Goal: Task Accomplishment & Management: Manage account settings

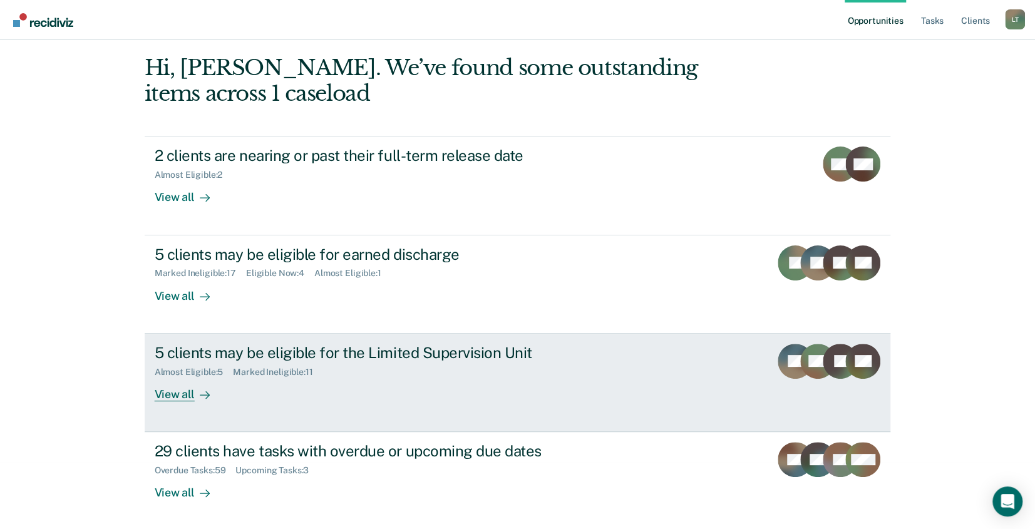
scroll to position [68, 0]
click at [170, 396] on div "View all" at bounding box center [190, 388] width 70 height 24
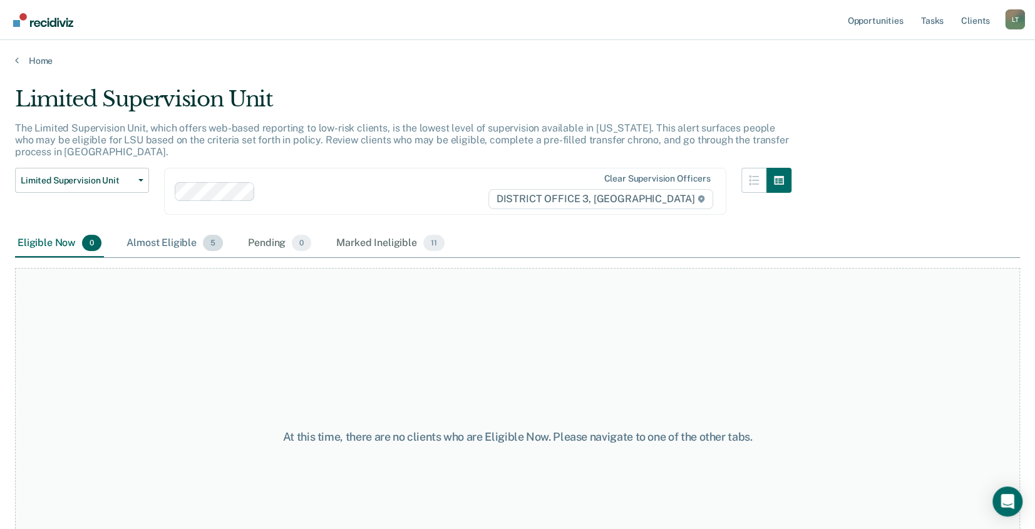
click at [176, 244] on div "Almost Eligible 5" at bounding box center [174, 244] width 101 height 28
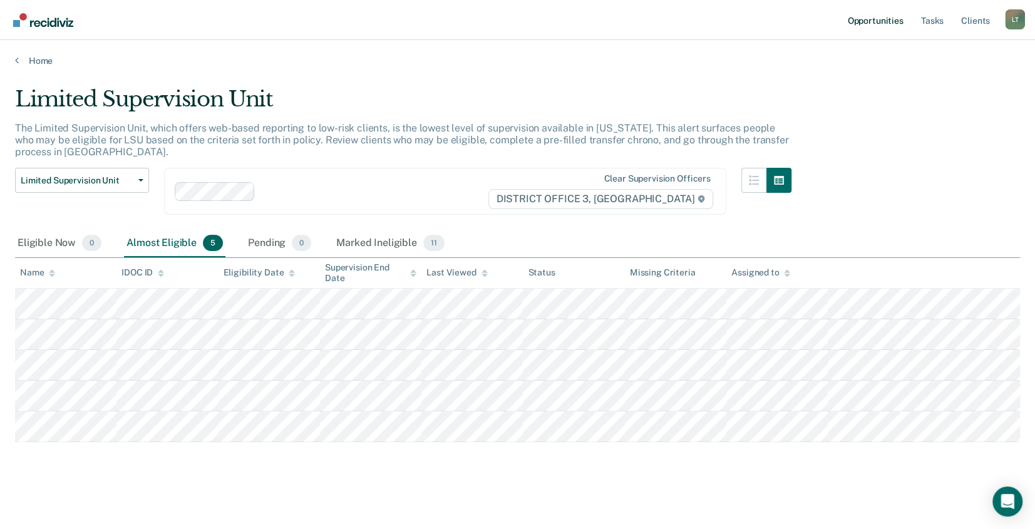
click at [869, 19] on link "Opportunities" at bounding box center [875, 20] width 61 height 40
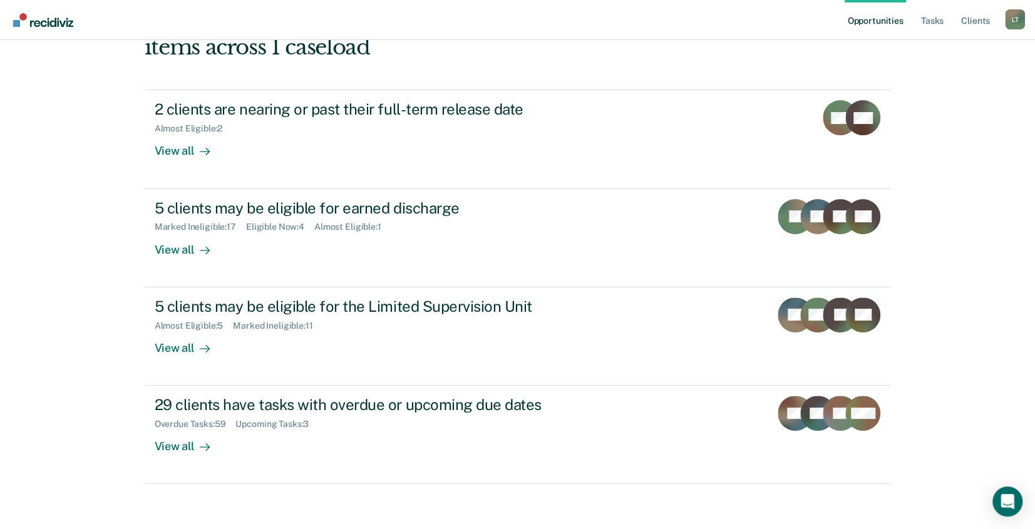
scroll to position [118, 0]
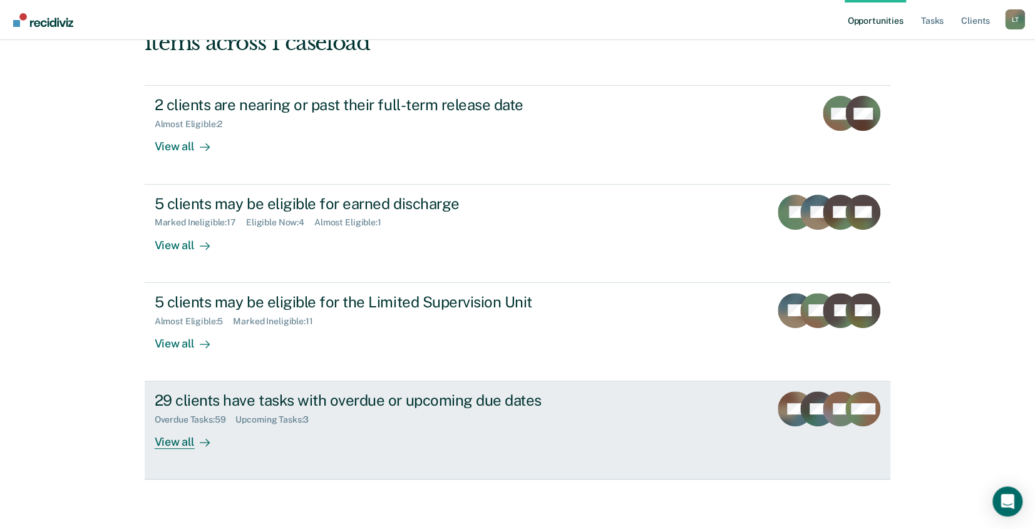
click at [241, 403] on div "29 clients have tasks with overdue or upcoming due dates" at bounding box center [375, 400] width 440 height 18
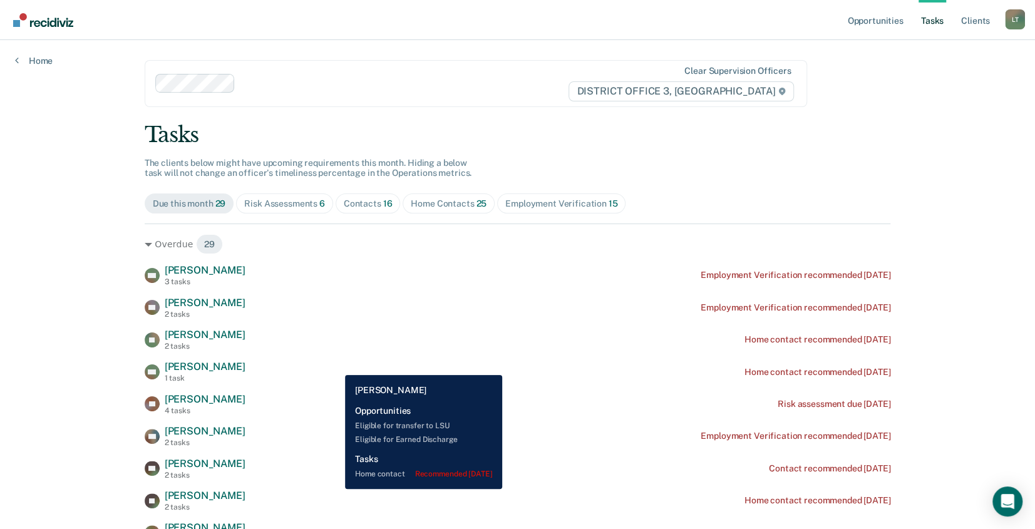
scroll to position [63, 0]
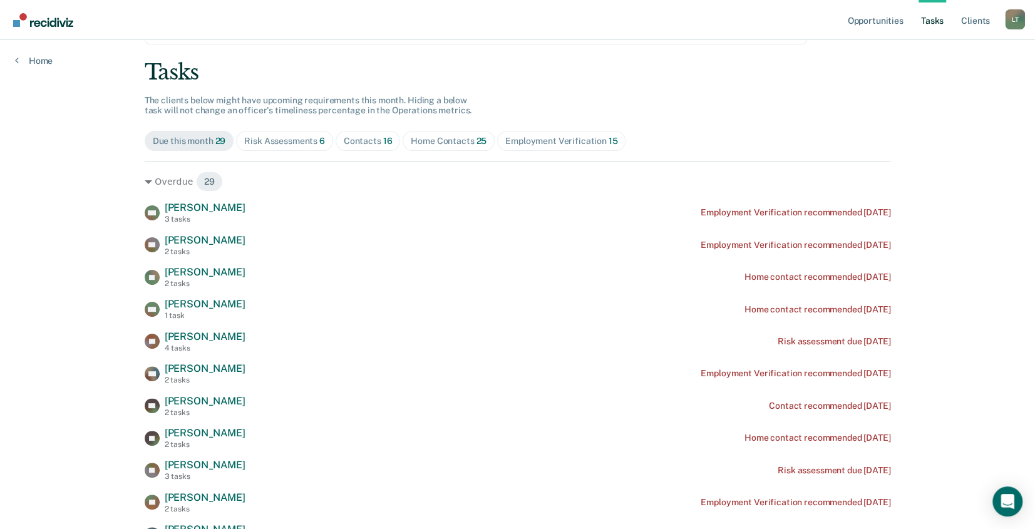
click at [364, 140] on div "Contacts 16" at bounding box center [368, 141] width 49 height 11
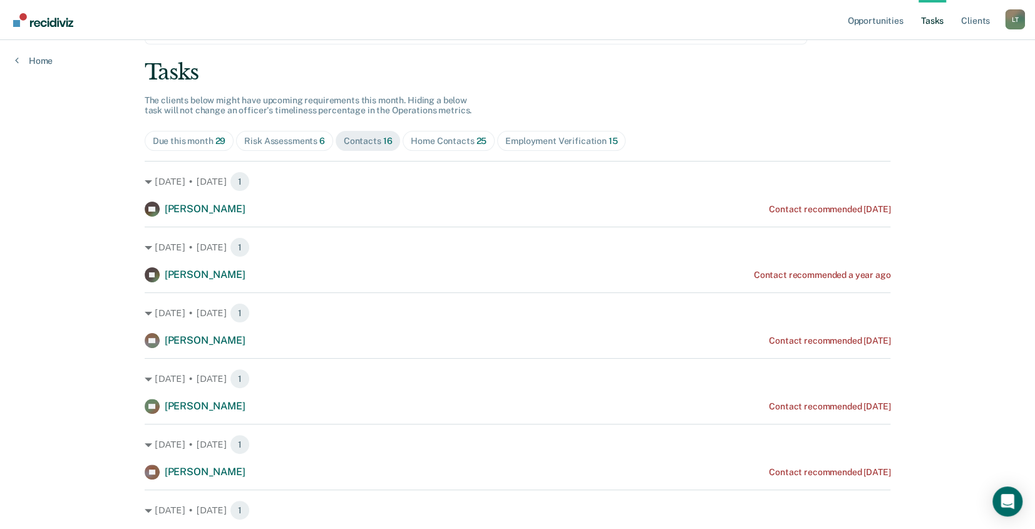
scroll to position [125, 0]
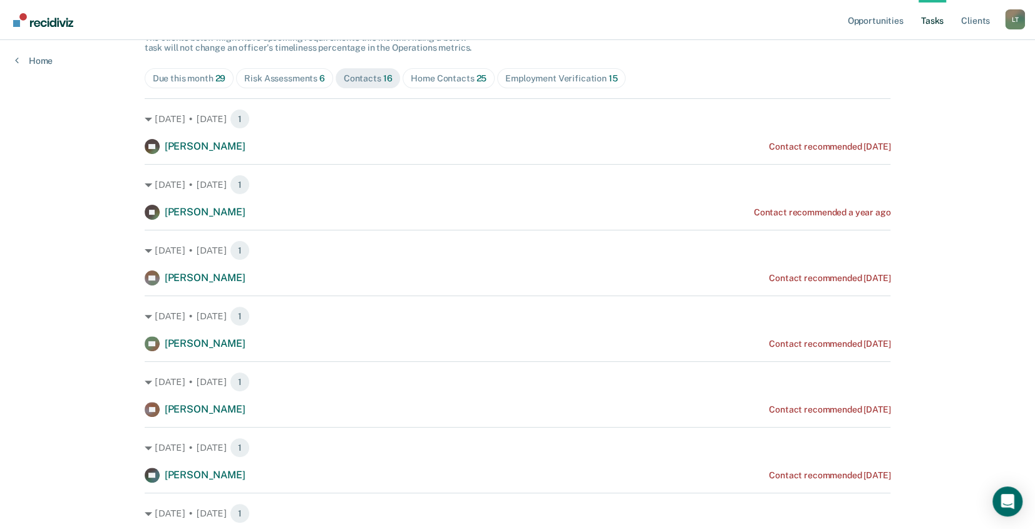
click at [279, 79] on div "Risk Assessments 6" at bounding box center [284, 78] width 81 height 11
